Goal: Information Seeking & Learning: Find specific fact

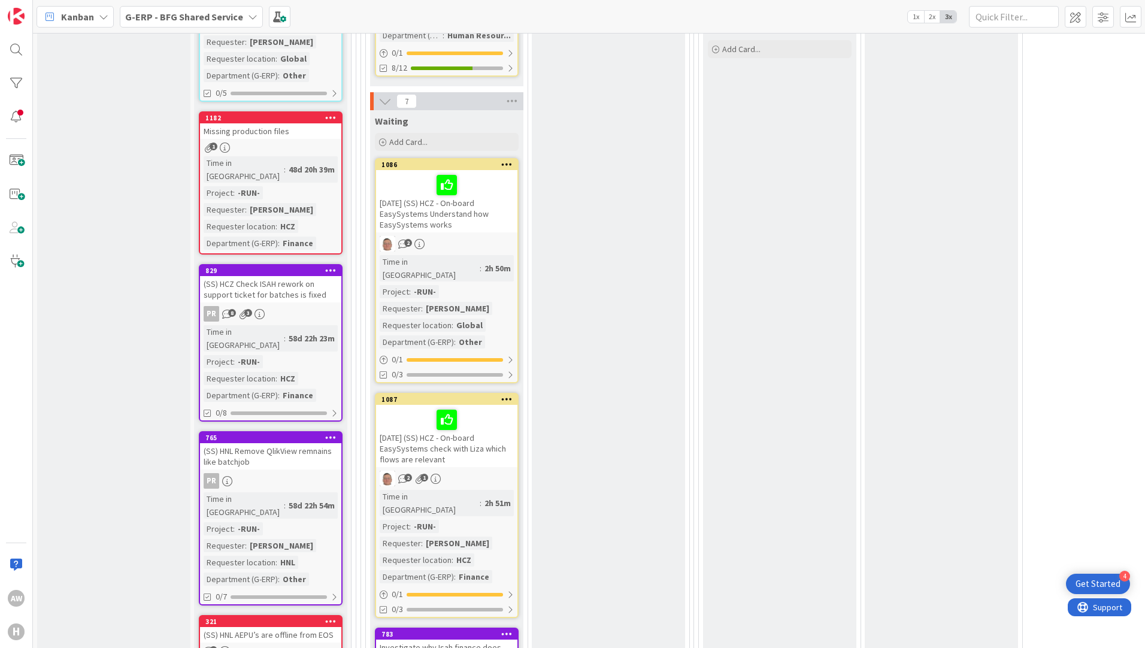
scroll to position [1977, 0]
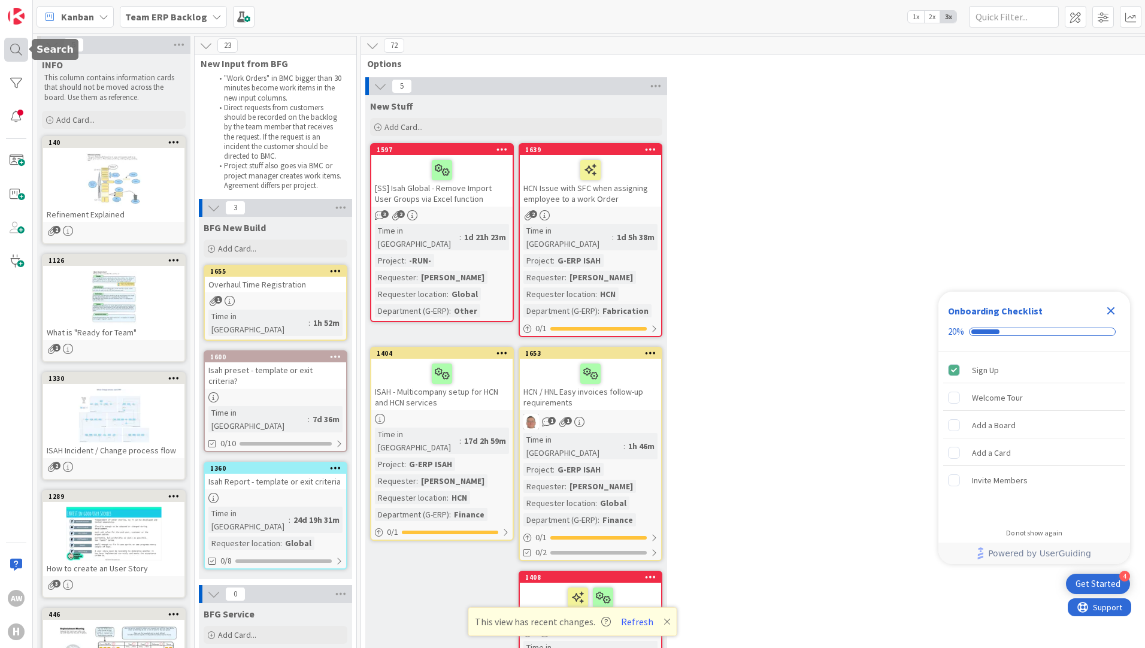
click at [14, 51] on div at bounding box center [16, 50] width 24 height 24
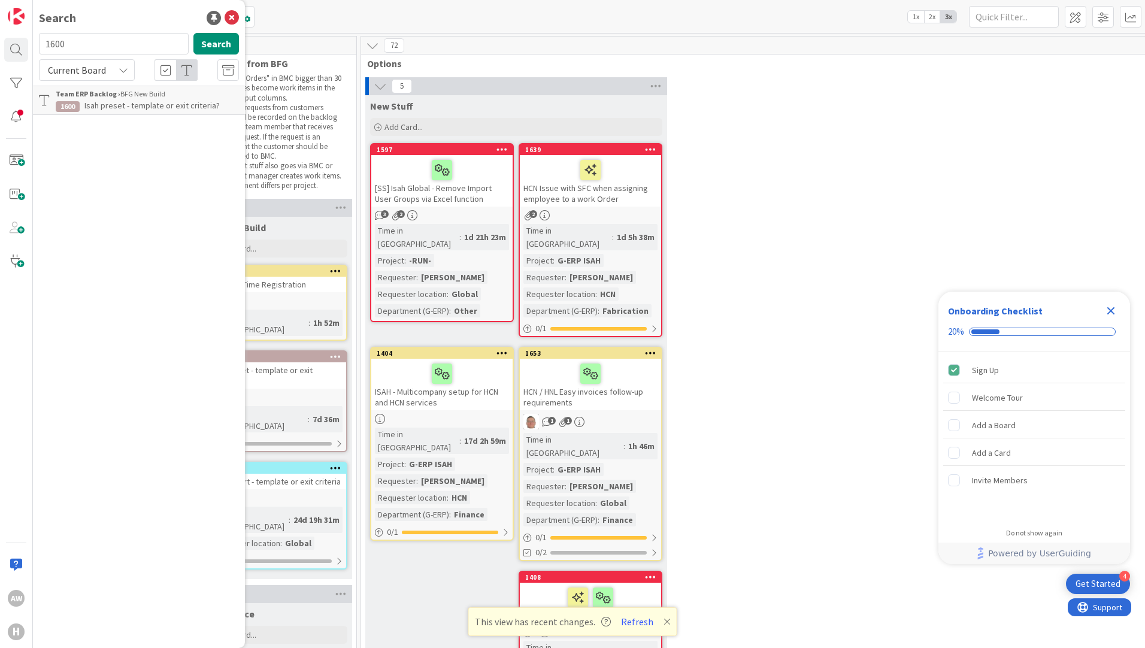
click at [96, 51] on input "1600" at bounding box center [114, 44] width 150 height 22
drag, startPoint x: 93, startPoint y: 40, endPoint x: -140, endPoint y: 50, distance: 233.3
click at [0, 50] on html "4 Get Started Onboarding Checklist 20% Sign Up Welcome Tour Add a Board Add a C…" at bounding box center [572, 324] width 1145 height 648
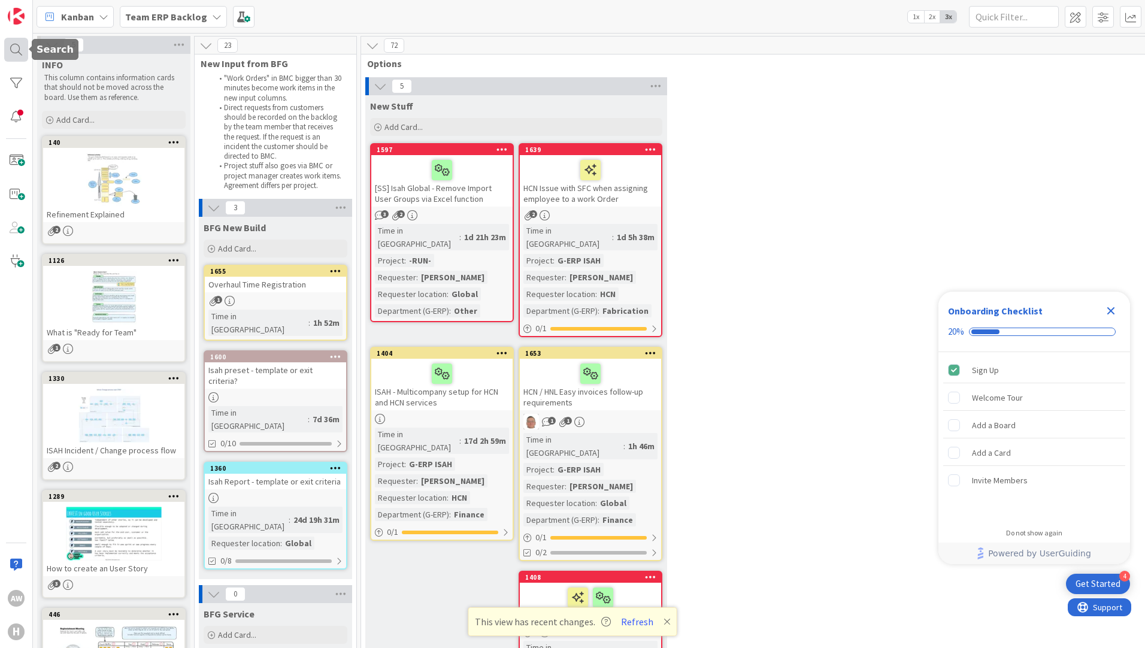
click at [19, 48] on div at bounding box center [16, 50] width 24 height 24
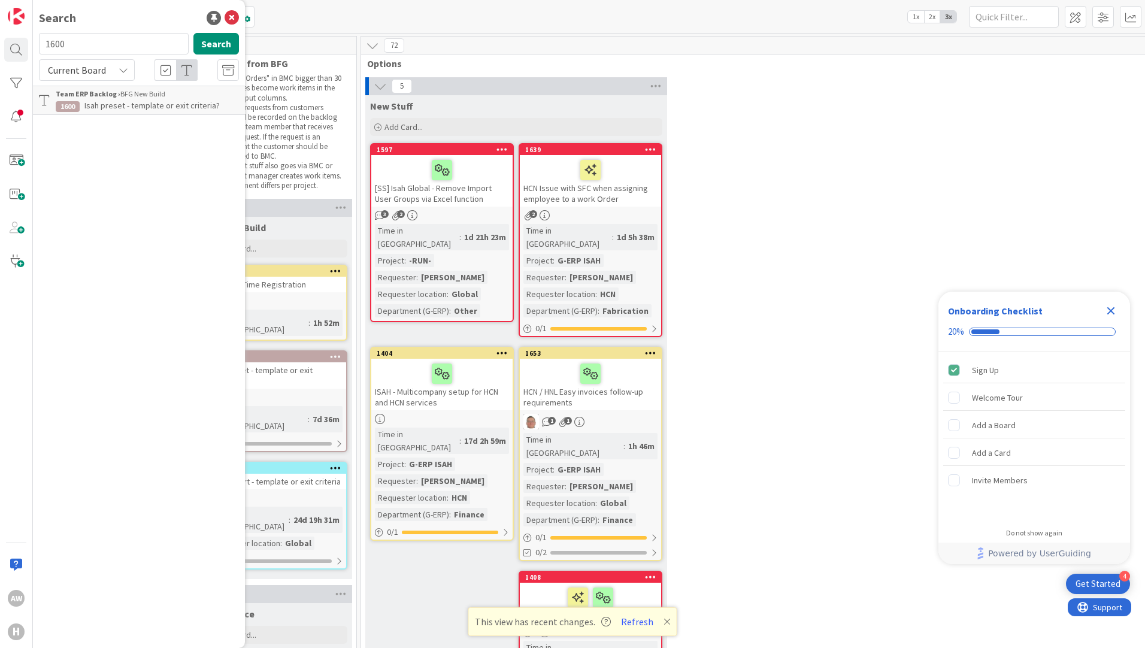
drag, startPoint x: 122, startPoint y: 47, endPoint x: 41, endPoint y: 45, distance: 80.9
click at [41, 45] on input "1600" at bounding box center [114, 44] width 150 height 22
type input "0"
type input "1146"
click at [120, 69] on icon at bounding box center [124, 70] width 10 height 10
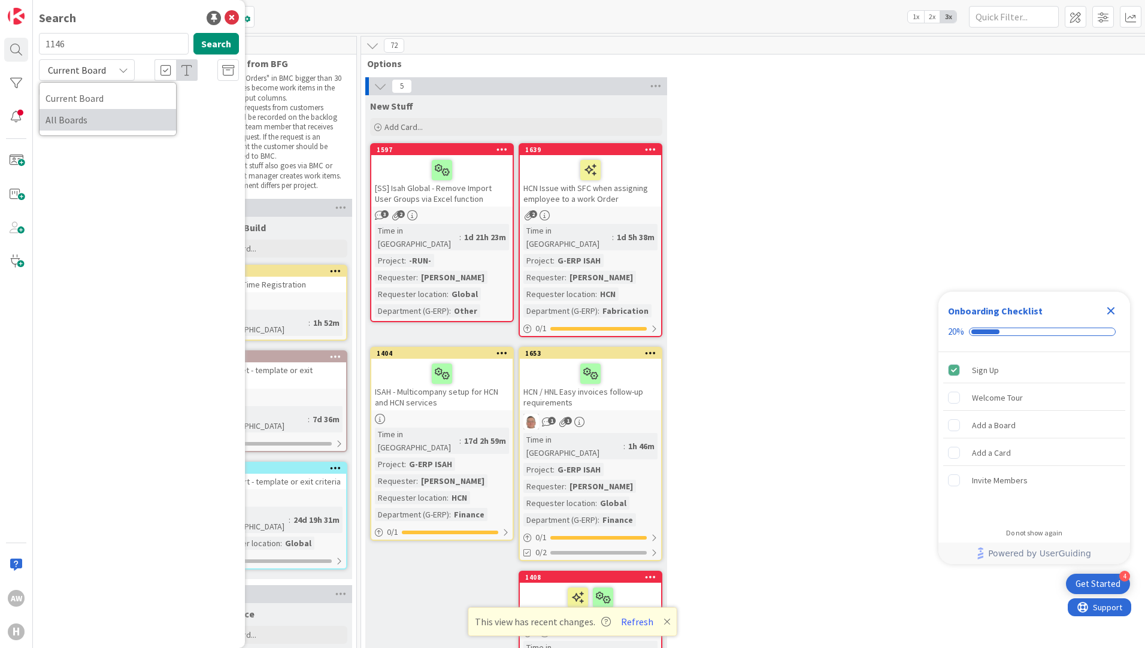
click at [126, 121] on span "All Boards" at bounding box center [108, 120] width 125 height 18
click at [116, 102] on span "[DATE] New CD - Date from PO Line" at bounding box center [145, 105] width 122 height 11
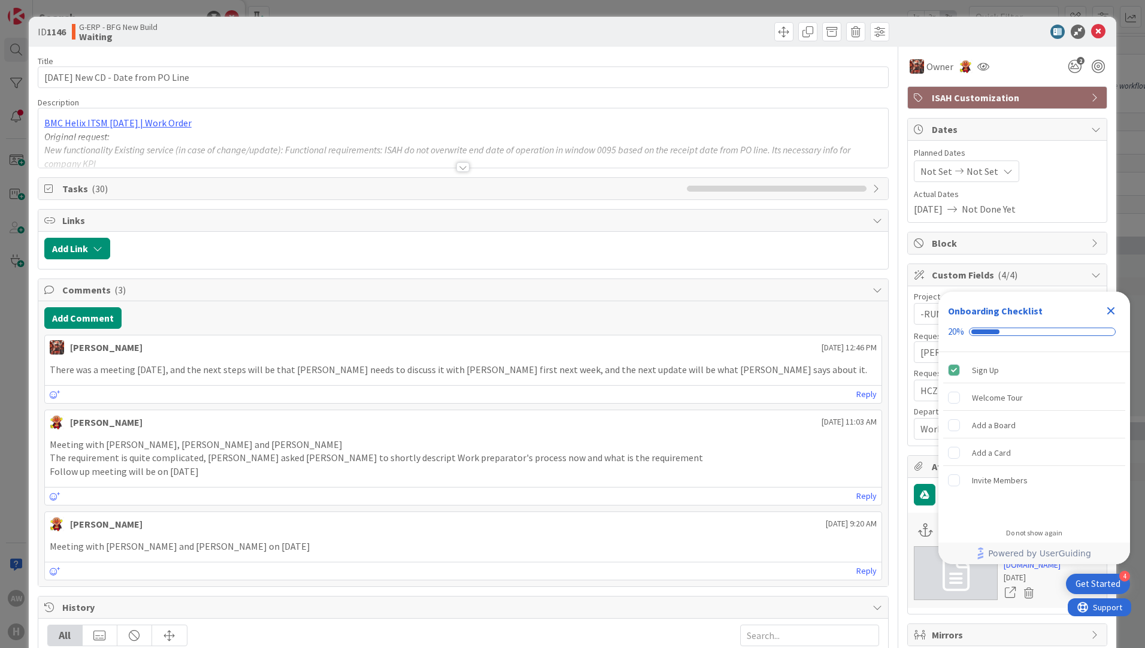
drag, startPoint x: 463, startPoint y: 164, endPoint x: 458, endPoint y: 133, distance: 31.0
click at [461, 165] on div at bounding box center [463, 167] width 13 height 10
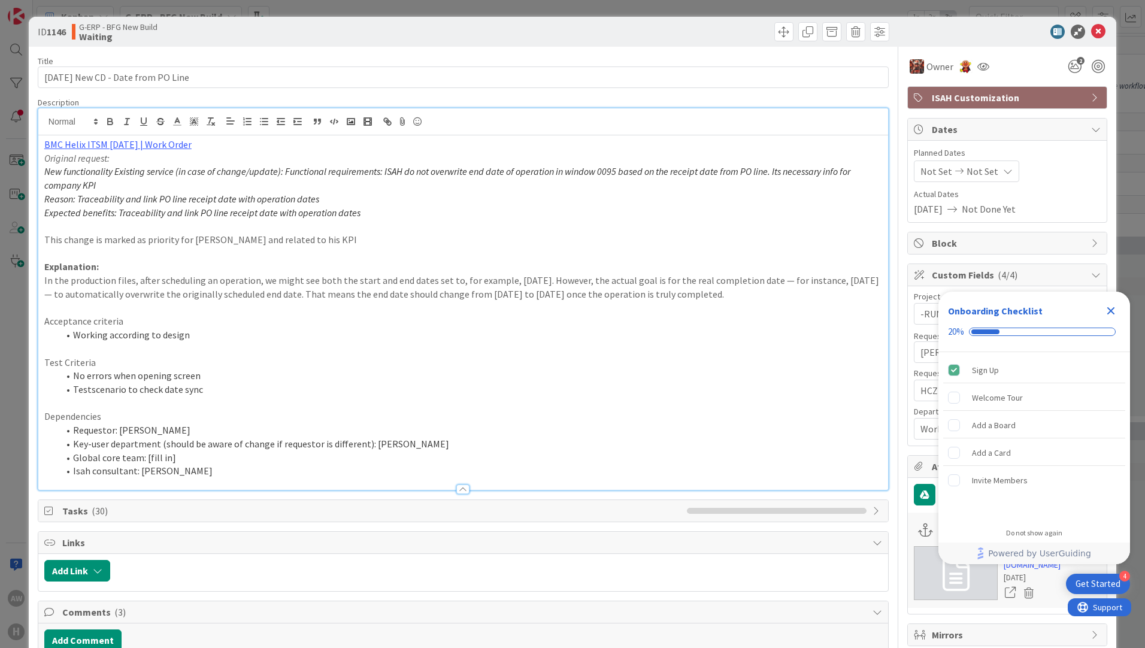
click at [489, 279] on p "In the production files, after scheduling an operation, we might see both the s…" at bounding box center [463, 287] width 838 height 27
click at [370, 308] on p at bounding box center [463, 308] width 838 height 14
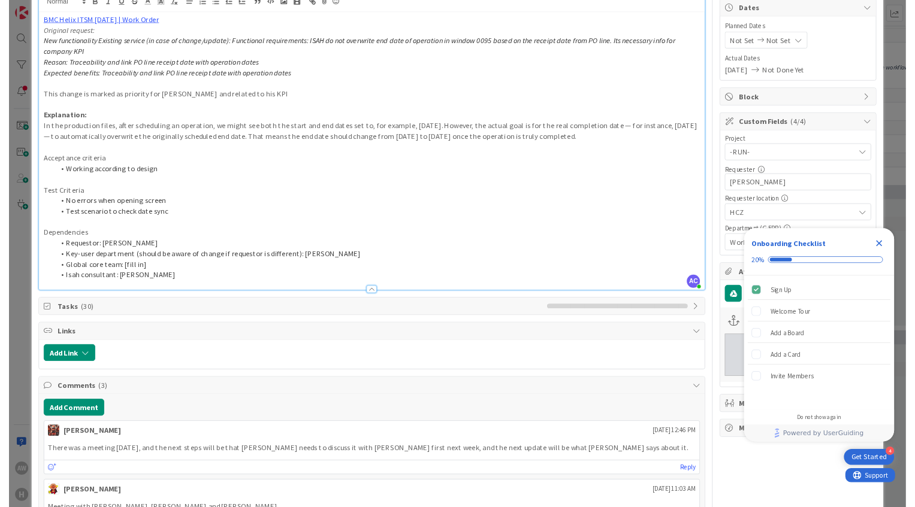
scroll to position [60, 0]
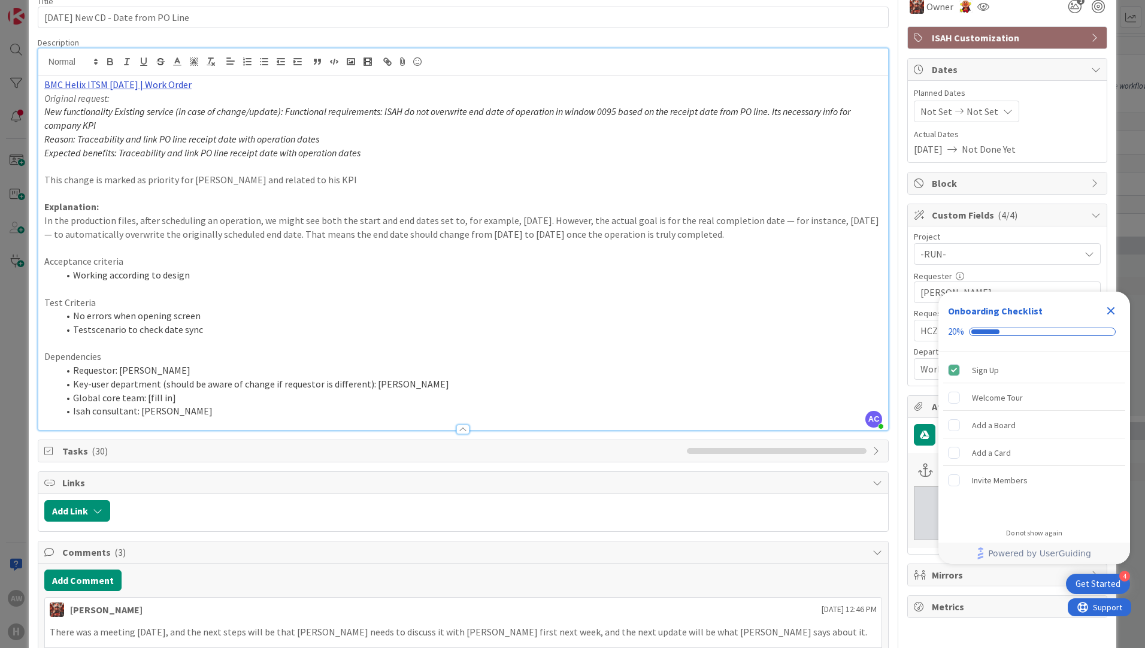
click at [145, 83] on link "BMC Helix ITSM [DATE] | Work Order" at bounding box center [117, 84] width 147 height 12
click at [182, 106] on link at bounding box center [181, 107] width 28 height 9
type input "[URL][PERSON_NAME][DOMAIN_NAME]"
click at [195, 200] on p "Explanation:" at bounding box center [463, 207] width 838 height 14
click at [115, 86] on link "BMC Helix ITSM [DATE] | Work Order" at bounding box center [117, 84] width 147 height 12
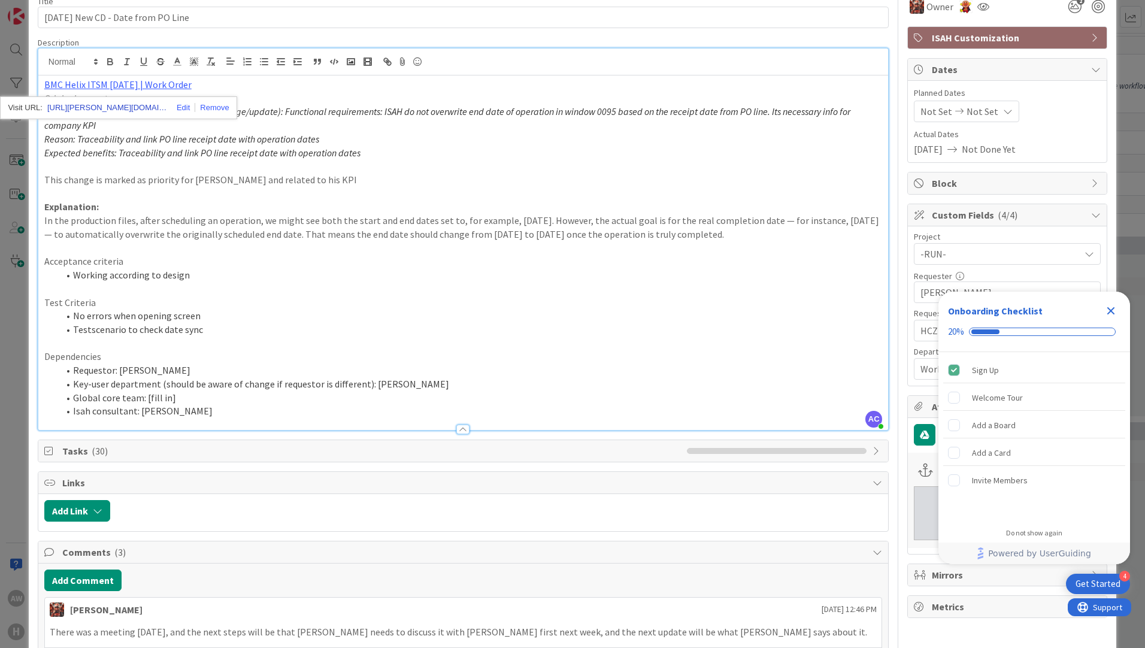
click at [60, 106] on link "[URL][PERSON_NAME][DOMAIN_NAME]" at bounding box center [107, 108] width 120 height 16
click at [303, 504] on div "Add Link" at bounding box center [463, 512] width 850 height 37
